Goal: Navigation & Orientation: Find specific page/section

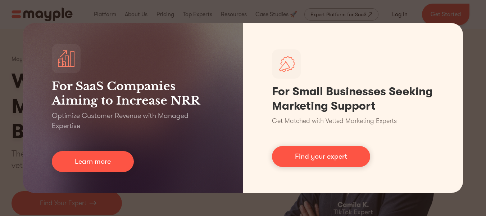
click at [375, 197] on div "For SaaS Companies Aiming to Increase NRR Optimize Customer Revenue with Manage…" at bounding box center [243, 108] width 486 height 216
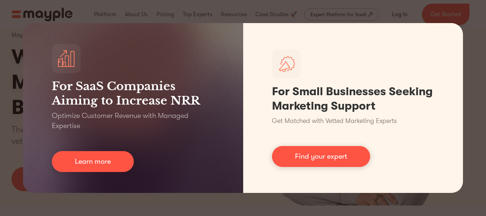
scroll to position [29, 0]
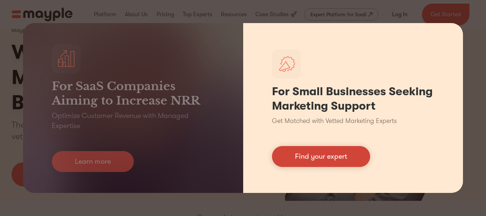
click at [345, 151] on link "Find your expert" at bounding box center [321, 156] width 98 height 21
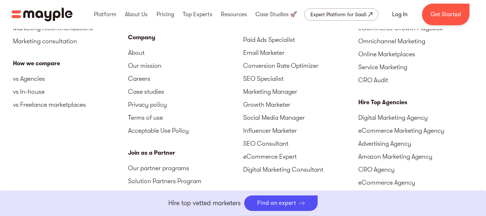
scroll to position [3261, 0]
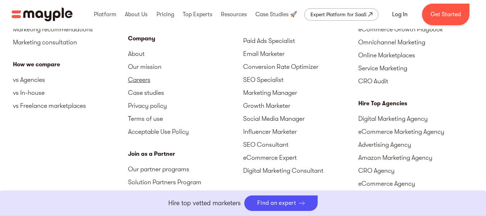
click at [137, 79] on link "Careers" at bounding box center [185, 79] width 115 height 13
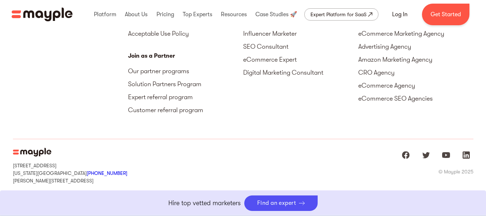
scroll to position [1985, 0]
